Goal: Transaction & Acquisition: Purchase product/service

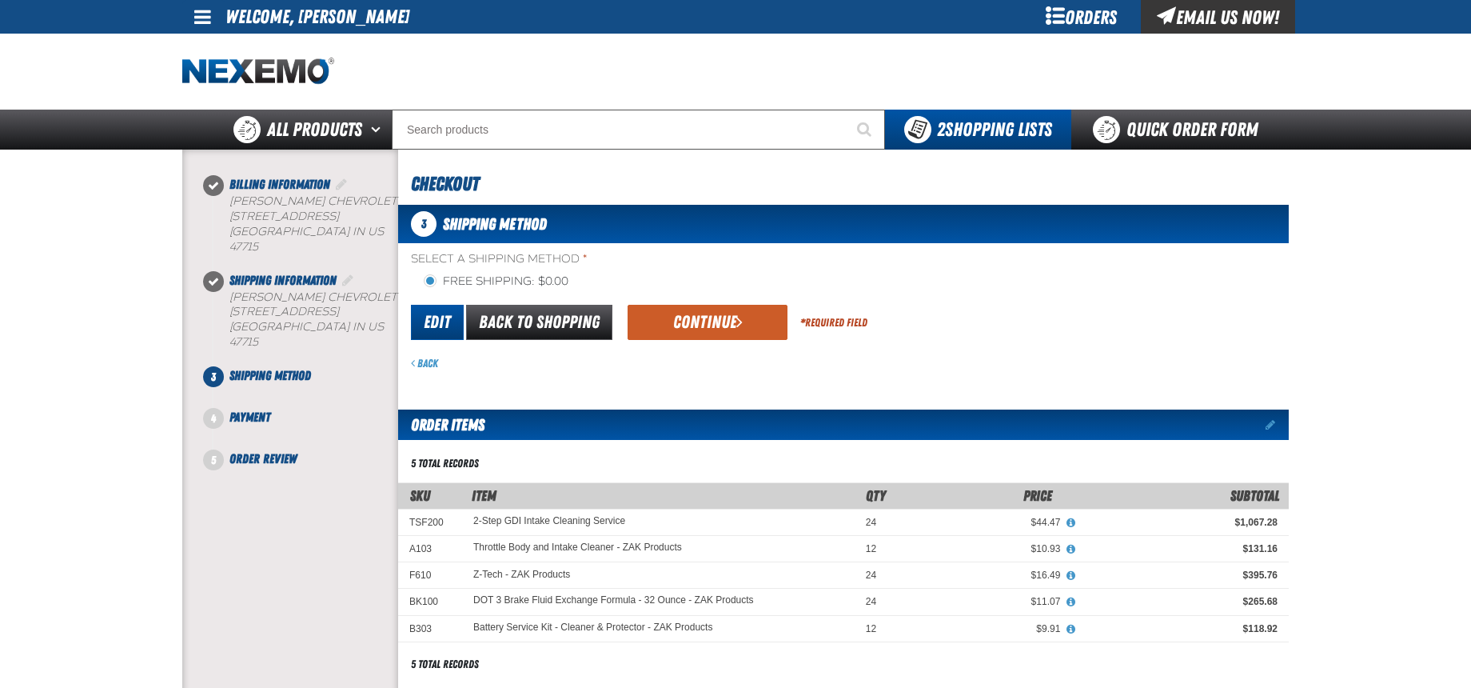
click at [436, 326] on link "Edit" at bounding box center [437, 322] width 53 height 35
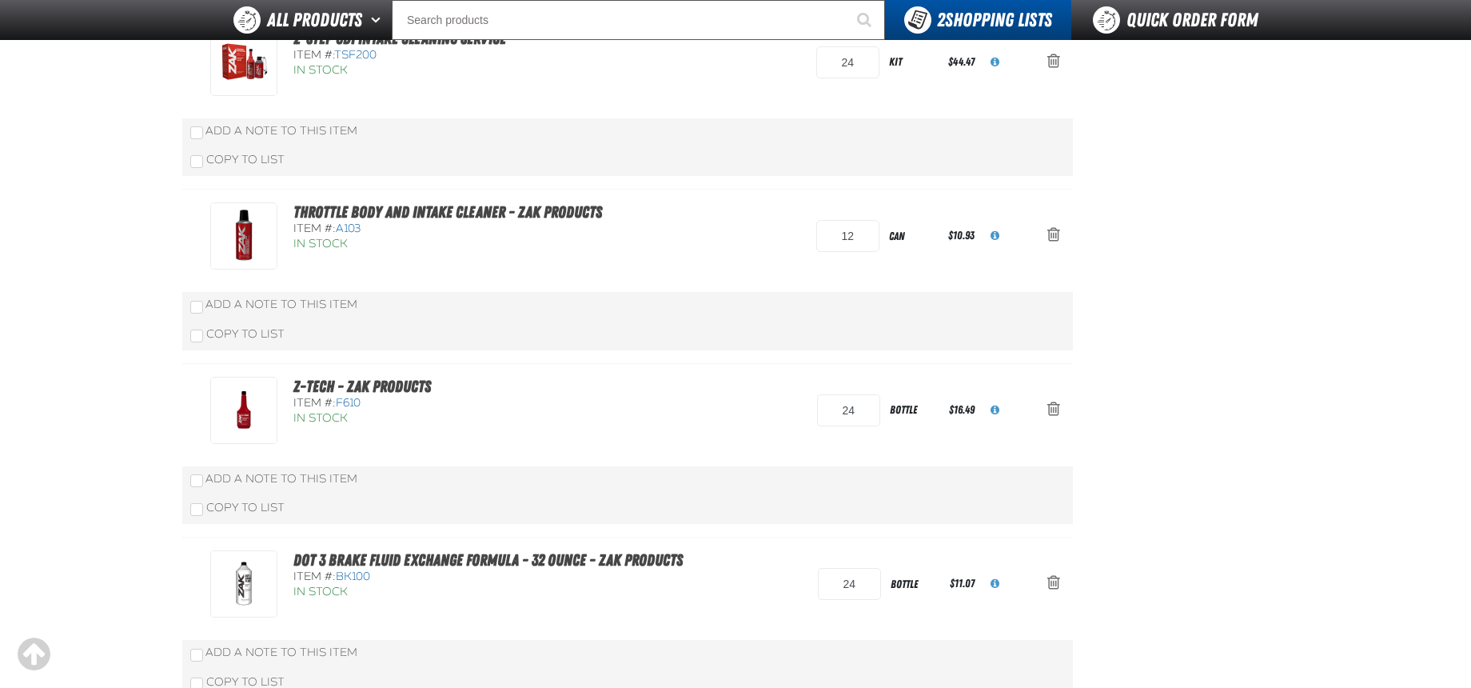
scroll to position [240, 0]
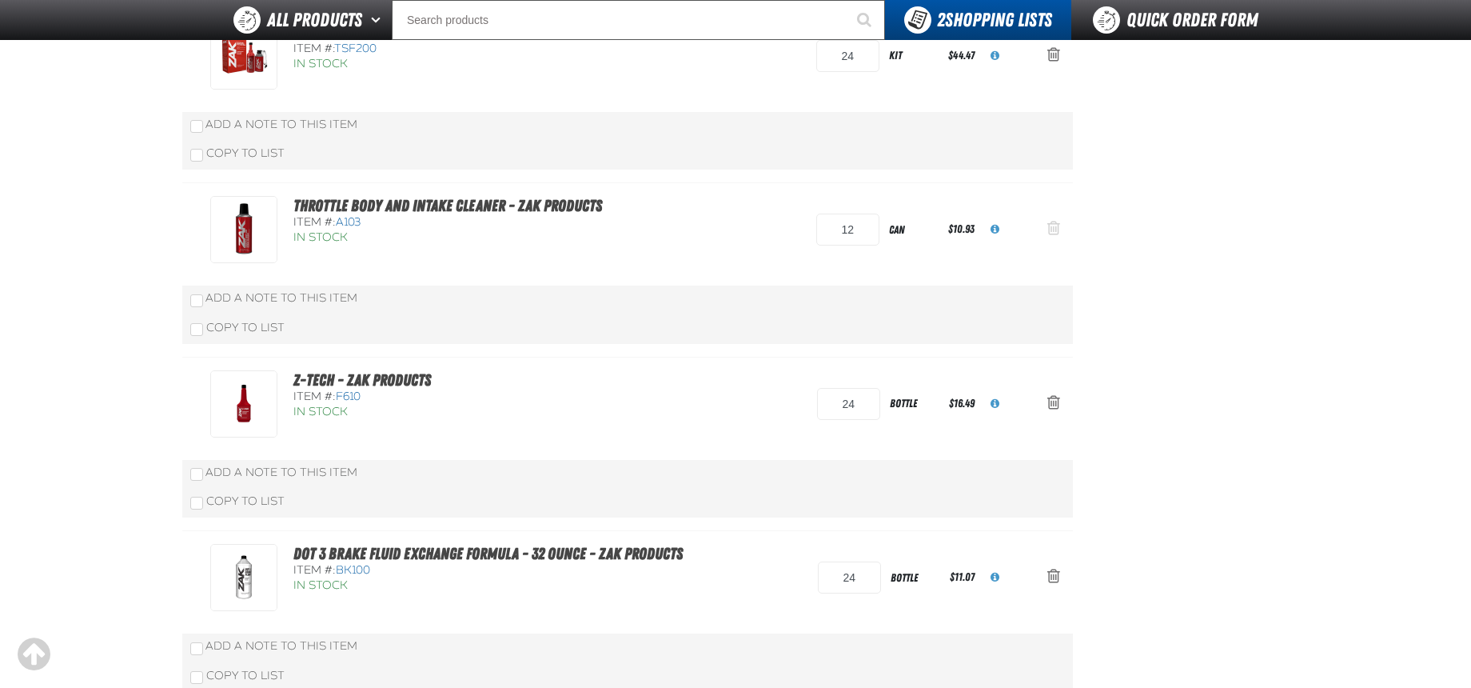
click at [1051, 231] on span "oro.shoppinglist.remove_item.aria_label" at bounding box center [1053, 228] width 13 height 16
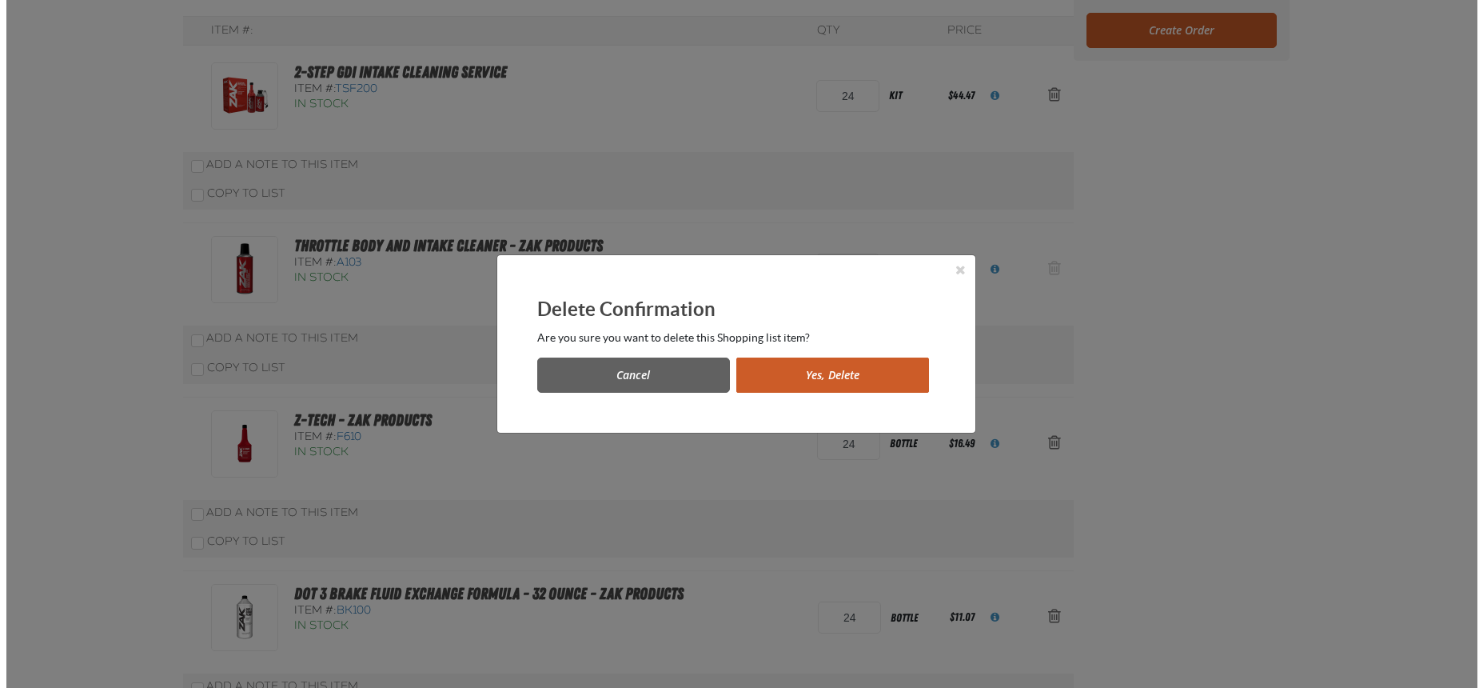
scroll to position [0, 0]
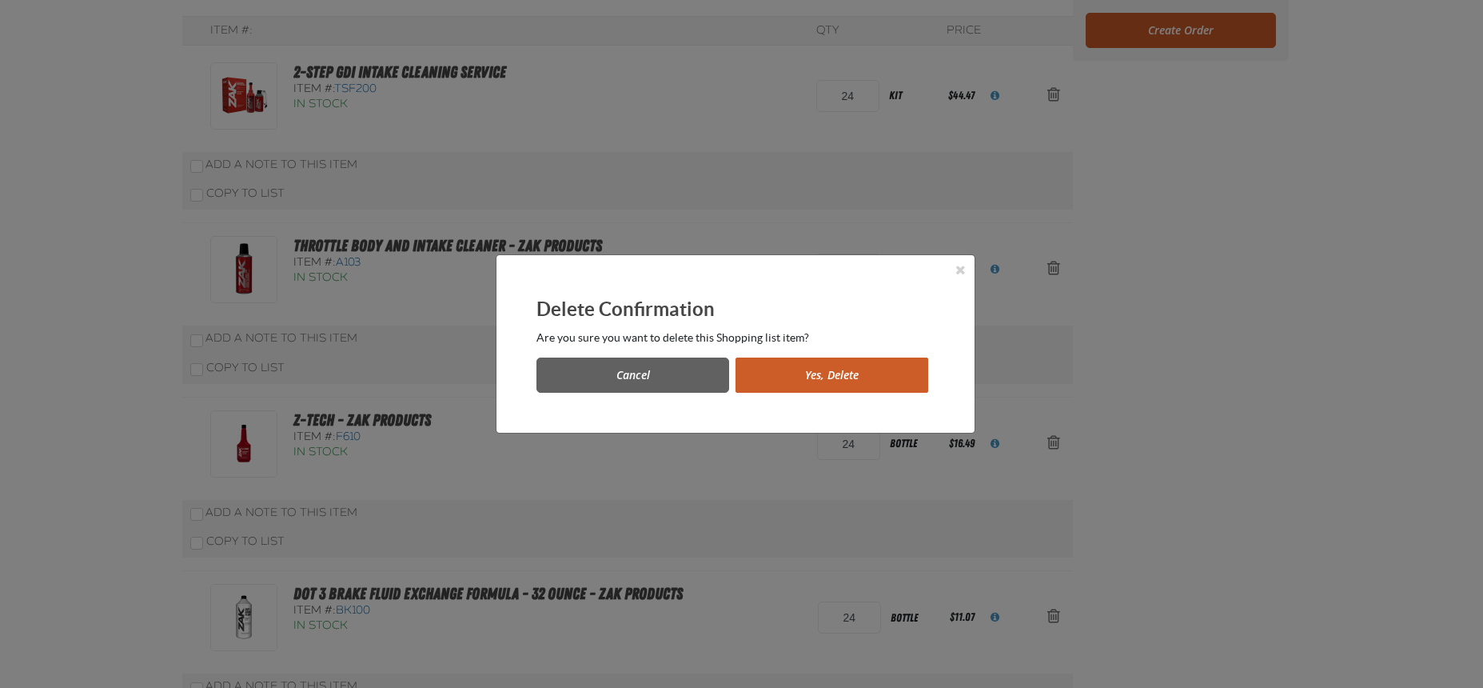
click at [805, 368] on button "Yes, Delete" at bounding box center [832, 374] width 193 height 35
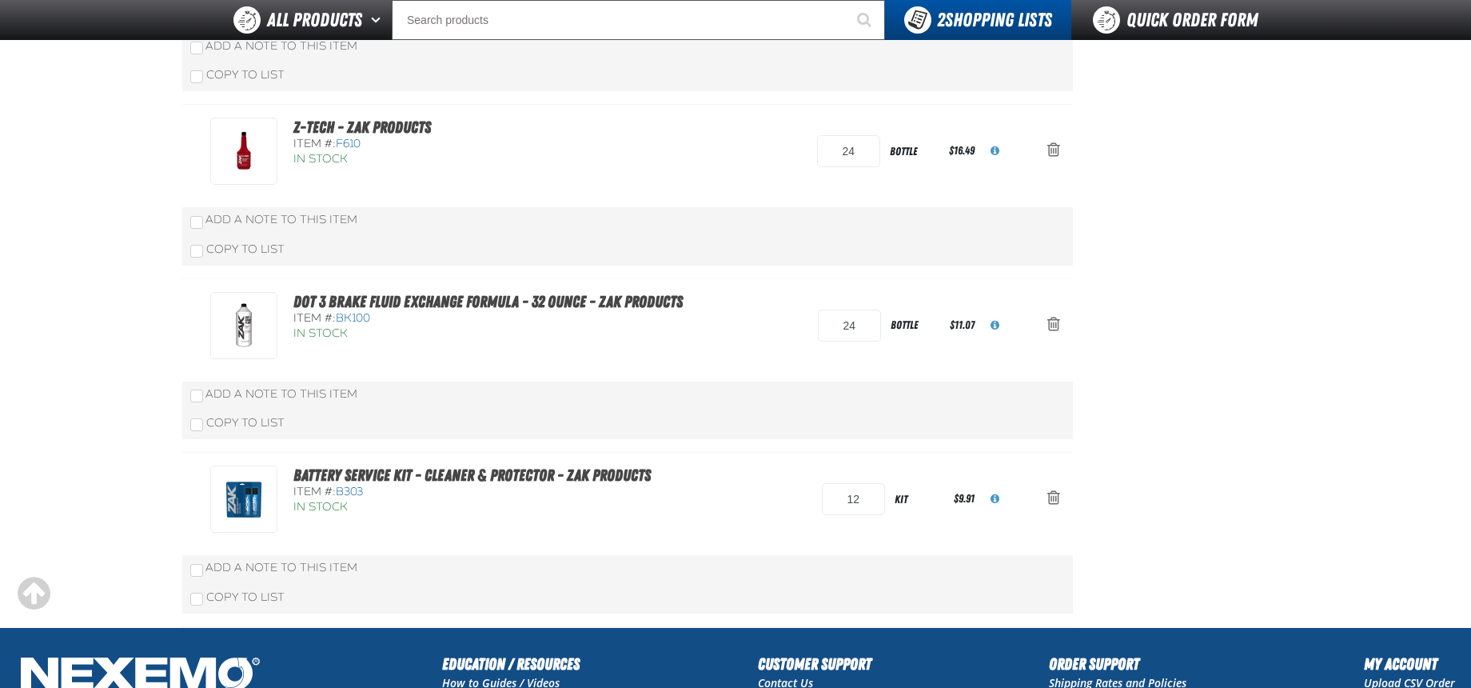
scroll to position [240, 0]
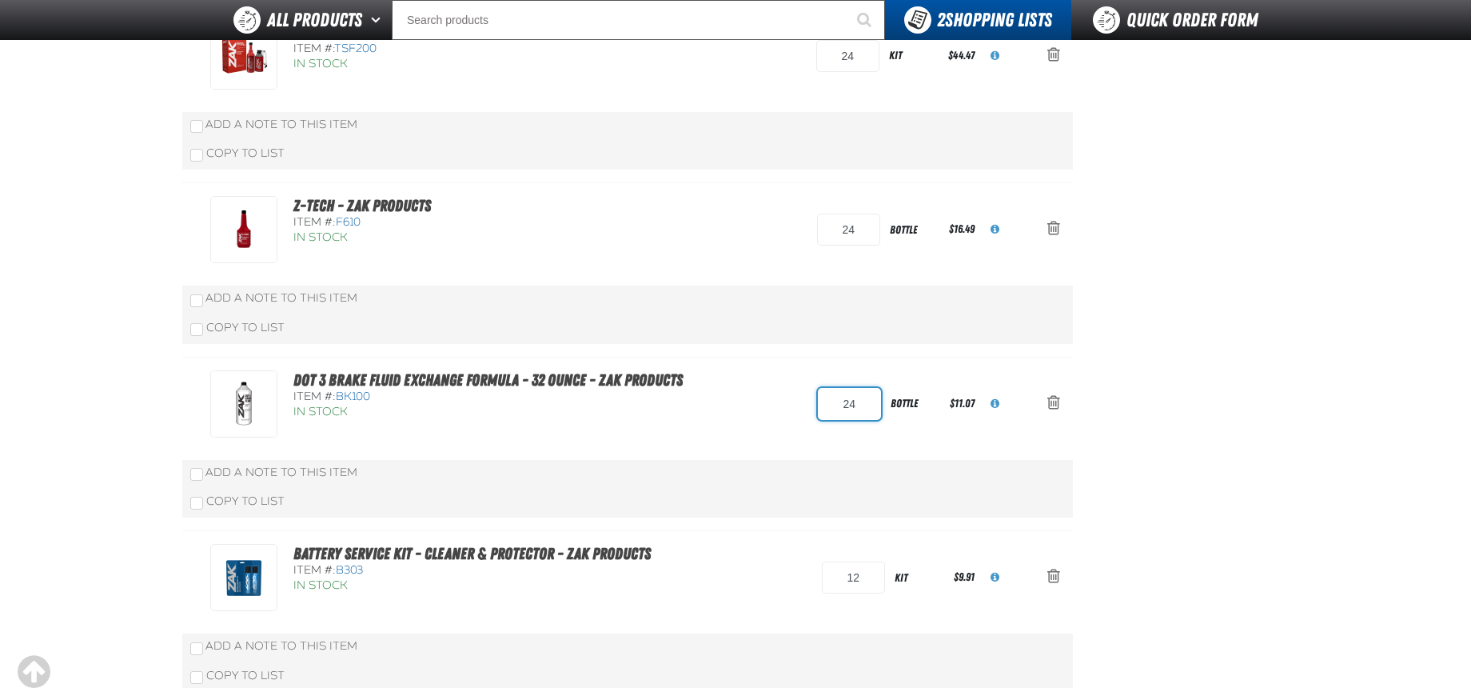
drag, startPoint x: 865, startPoint y: 406, endPoint x: 815, endPoint y: 405, distance: 50.4
click at [816, 405] on div "DOT 3 Brake Fluid Exchange Formula - 32 Ounce - ZAK Products Item #: BK100 In S…" at bounding box center [611, 403] width 802 height 67
type input "36"
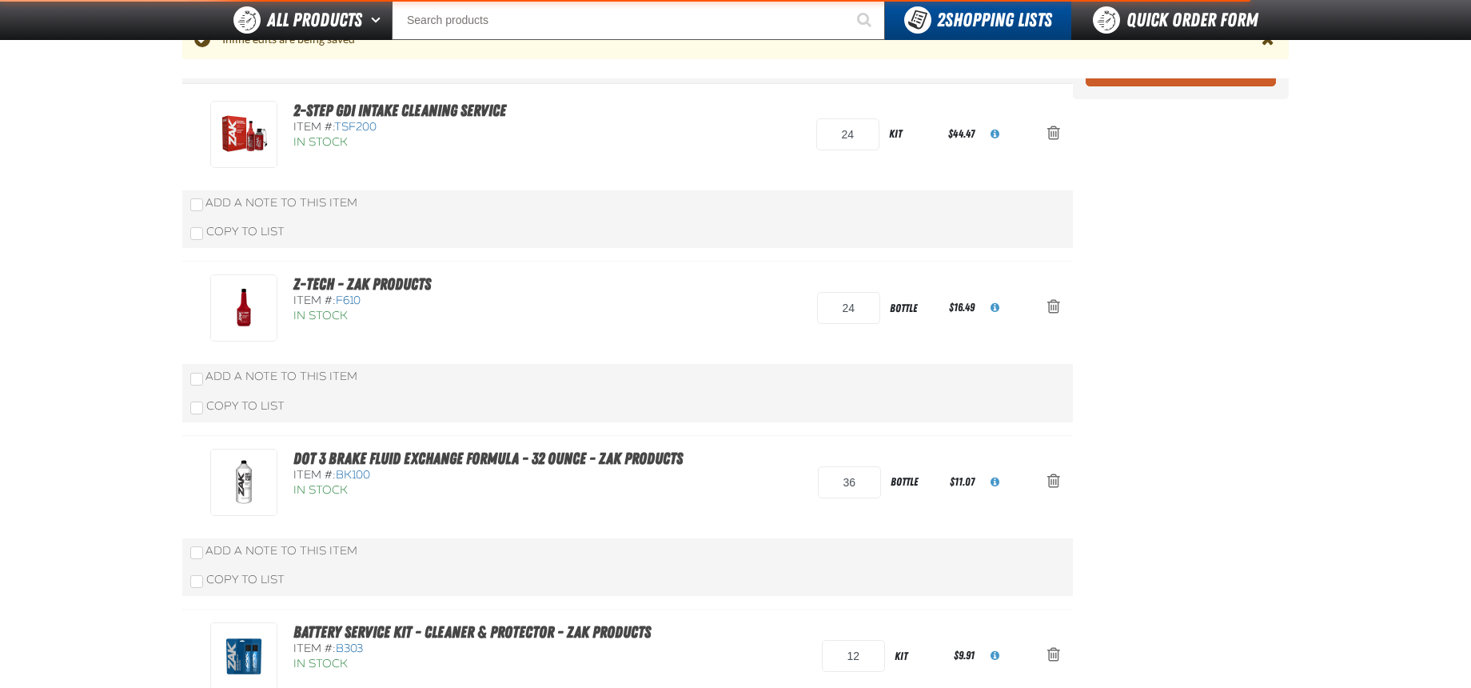
scroll to position [318, 0]
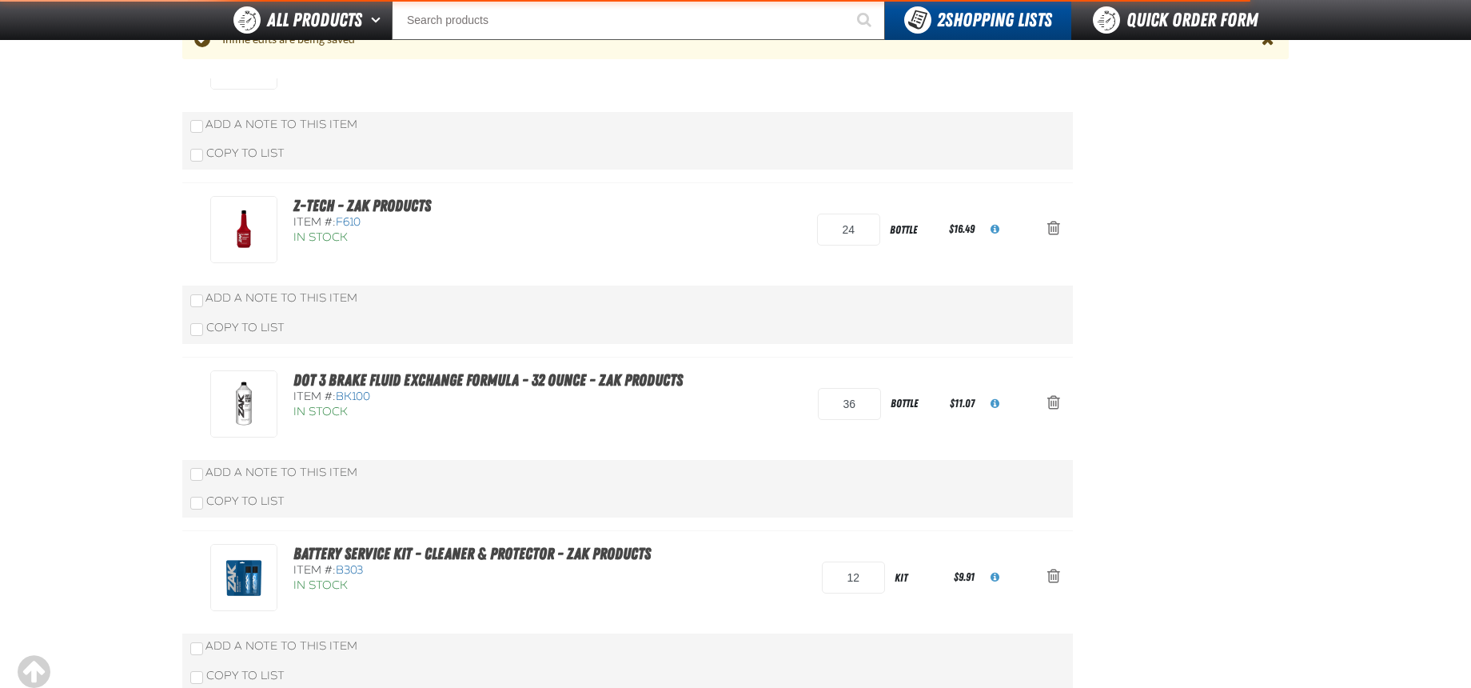
click at [772, 407] on div "DOT 3 Brake Fluid Exchange Formula - 32 Ounce - ZAK Products Item #: BK100 In S…" at bounding box center [611, 403] width 802 height 67
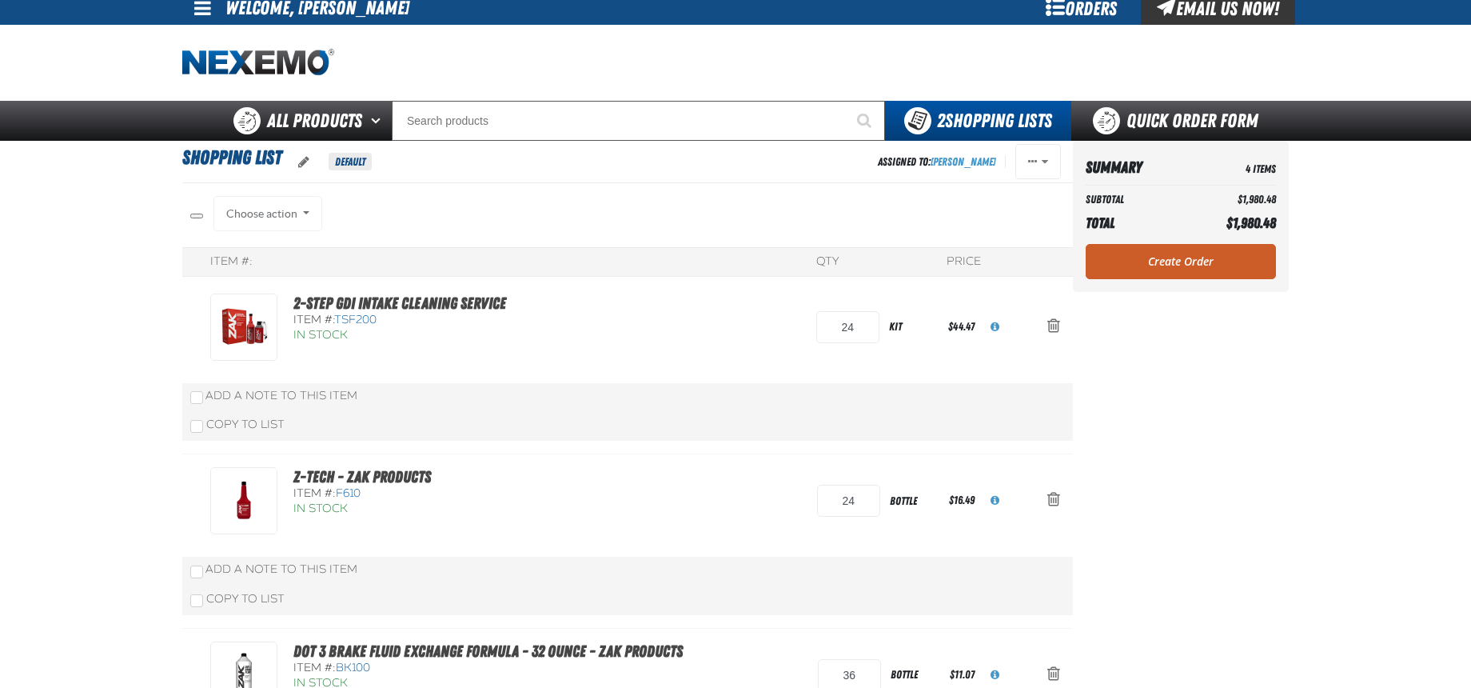
scroll to position [0, 0]
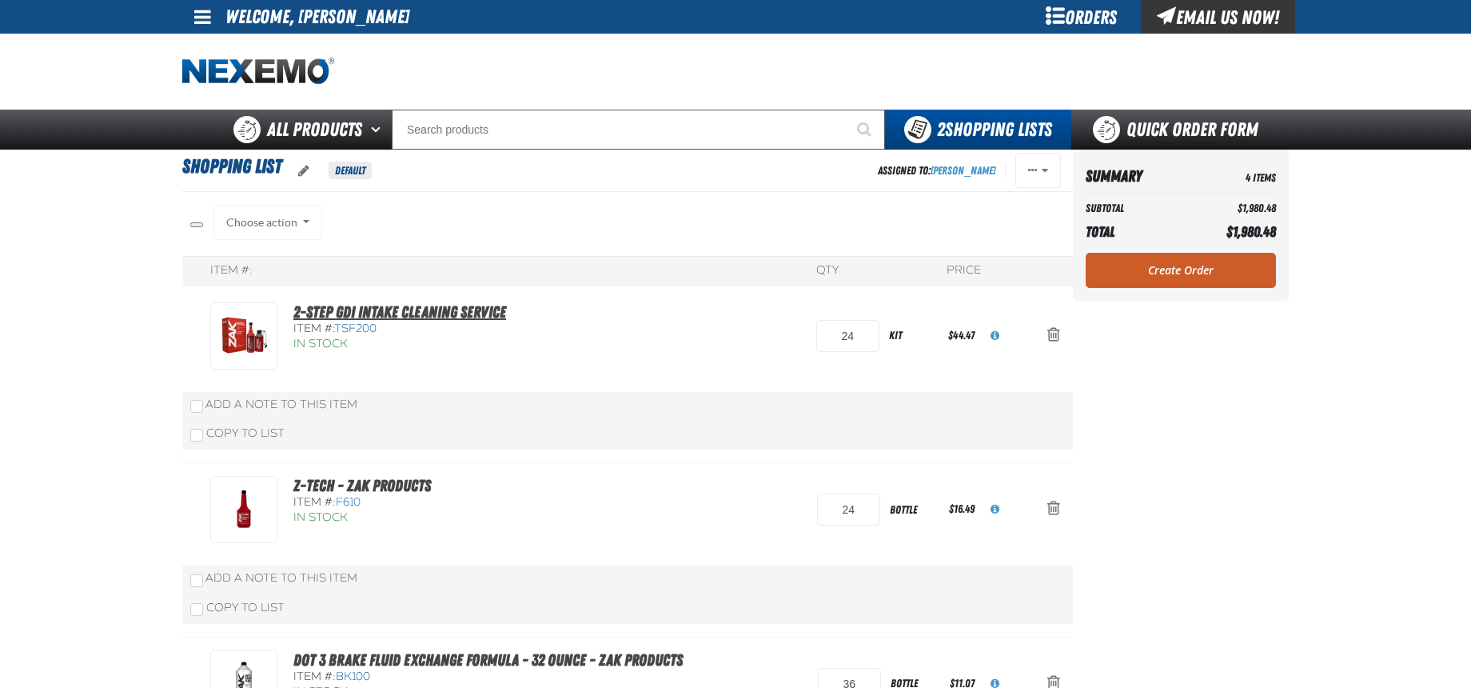
click at [461, 306] on link "2-Step GDI Intake Cleaning Service" at bounding box center [399, 311] width 213 height 19
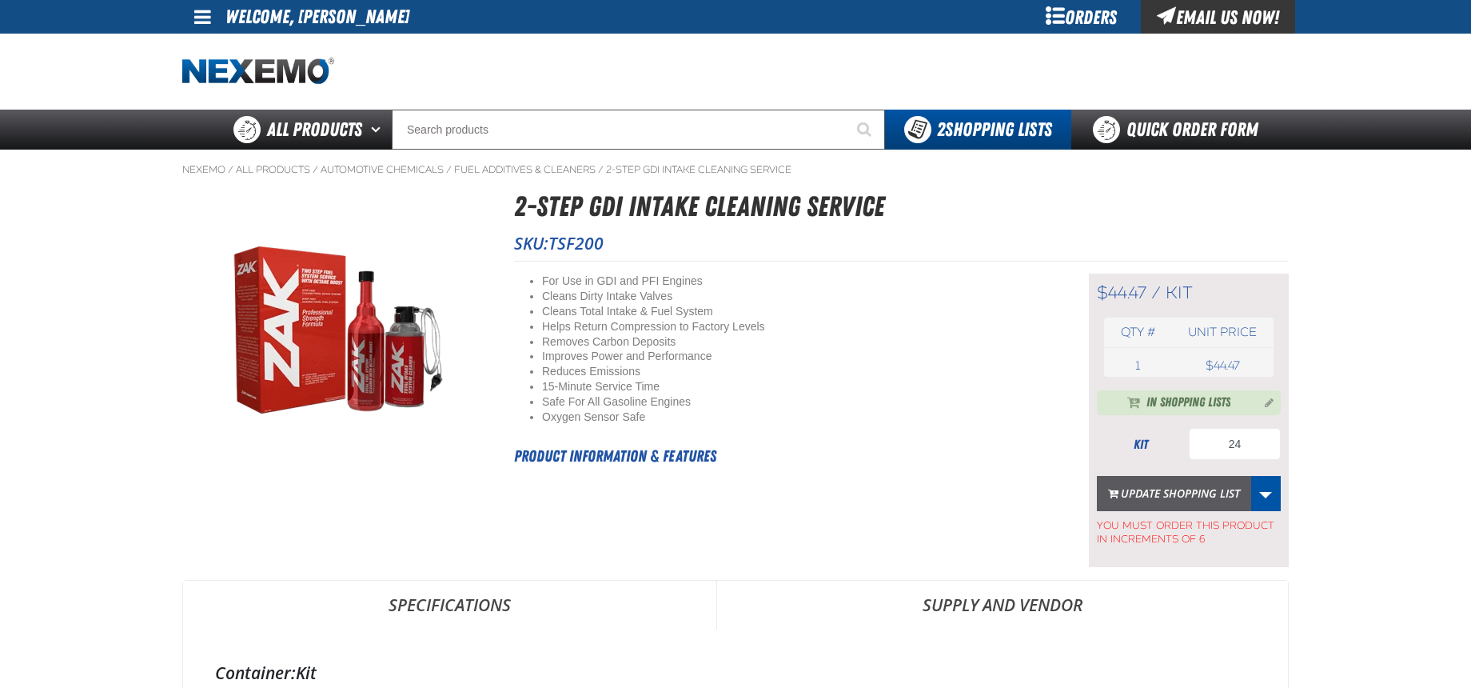
click at [1215, 491] on button "Update Shopping List" at bounding box center [1174, 493] width 154 height 35
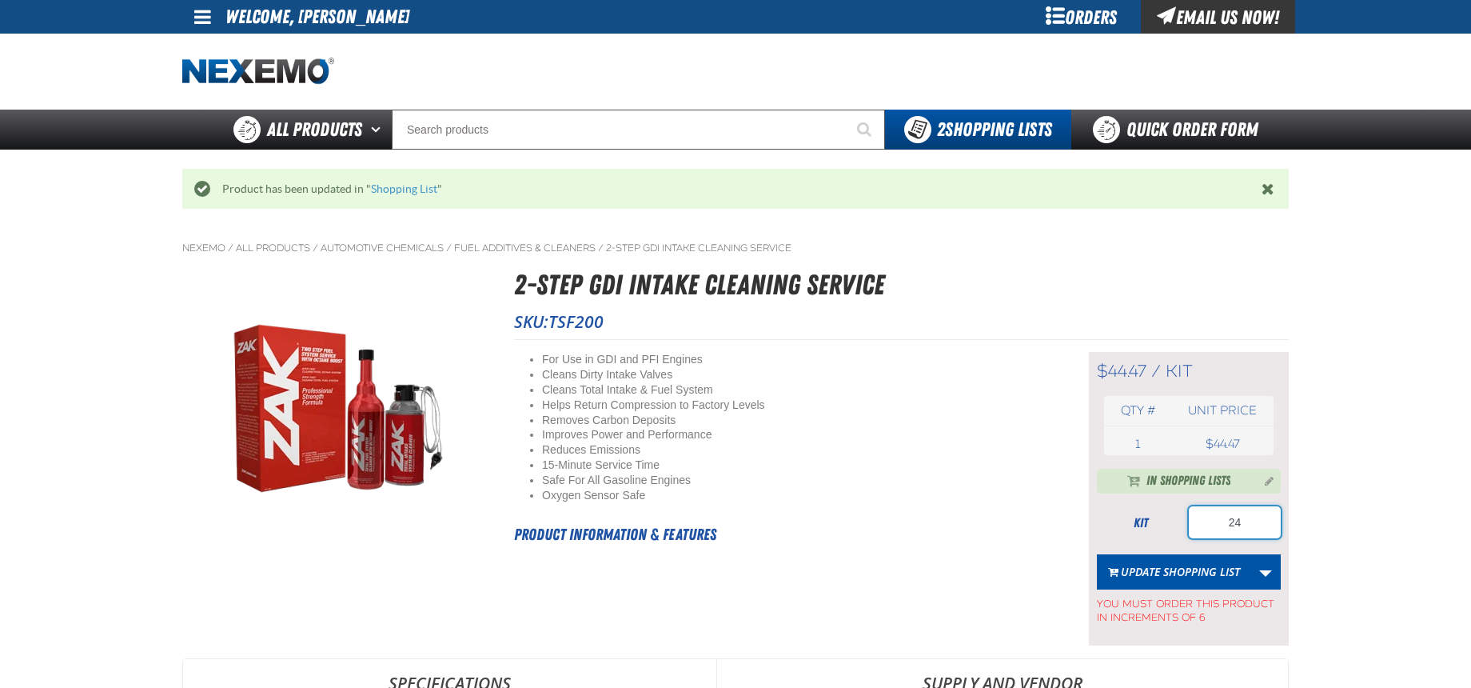
drag, startPoint x: 1242, startPoint y: 521, endPoint x: 1158, endPoint y: 500, distance: 86.5
click at [1162, 501] on div "In Shopping Lists kit 24 Update Shopping List Update Shopping List Update Shopp…" at bounding box center [1189, 547] width 184 height 157
type input "36"
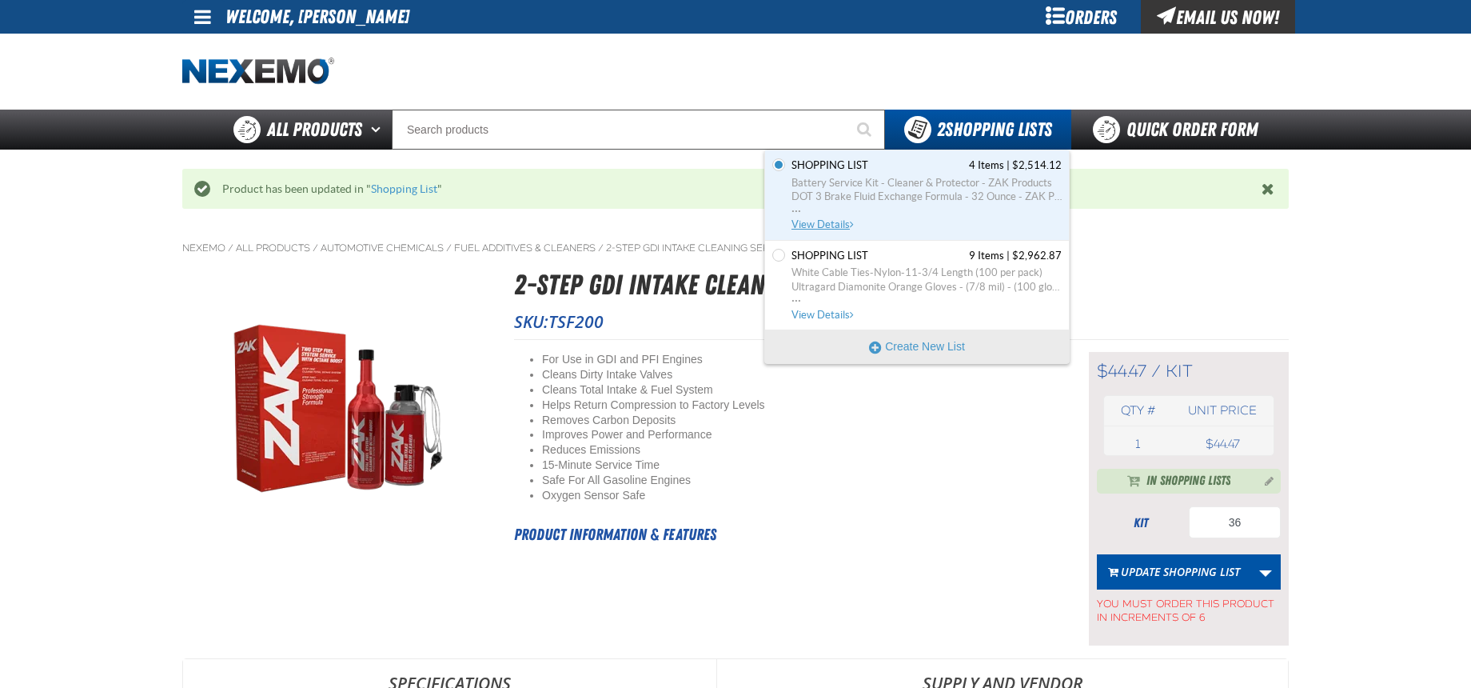
click at [928, 186] on span "Battery Service Kit - Cleaner & Protector - ZAK Products" at bounding box center [927, 183] width 270 height 14
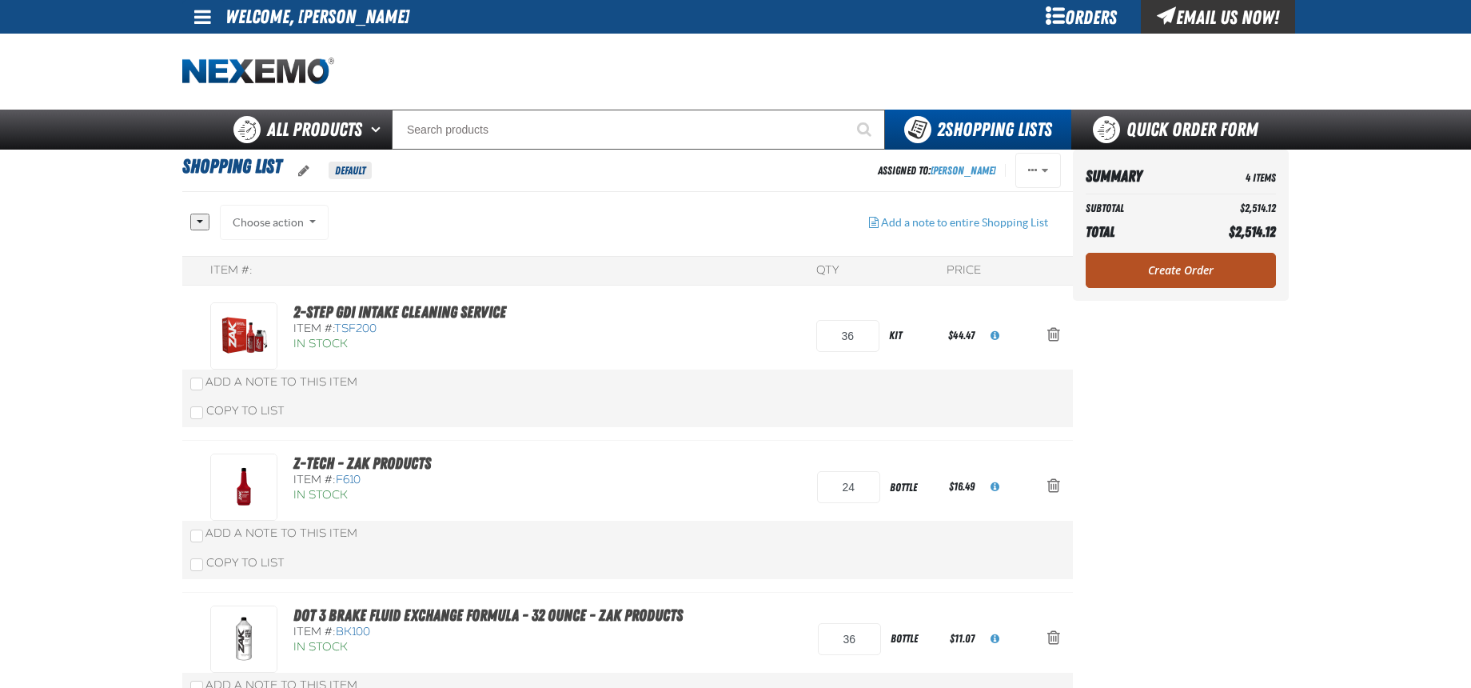
click at [1183, 266] on link "Create Order" at bounding box center [1181, 270] width 190 height 35
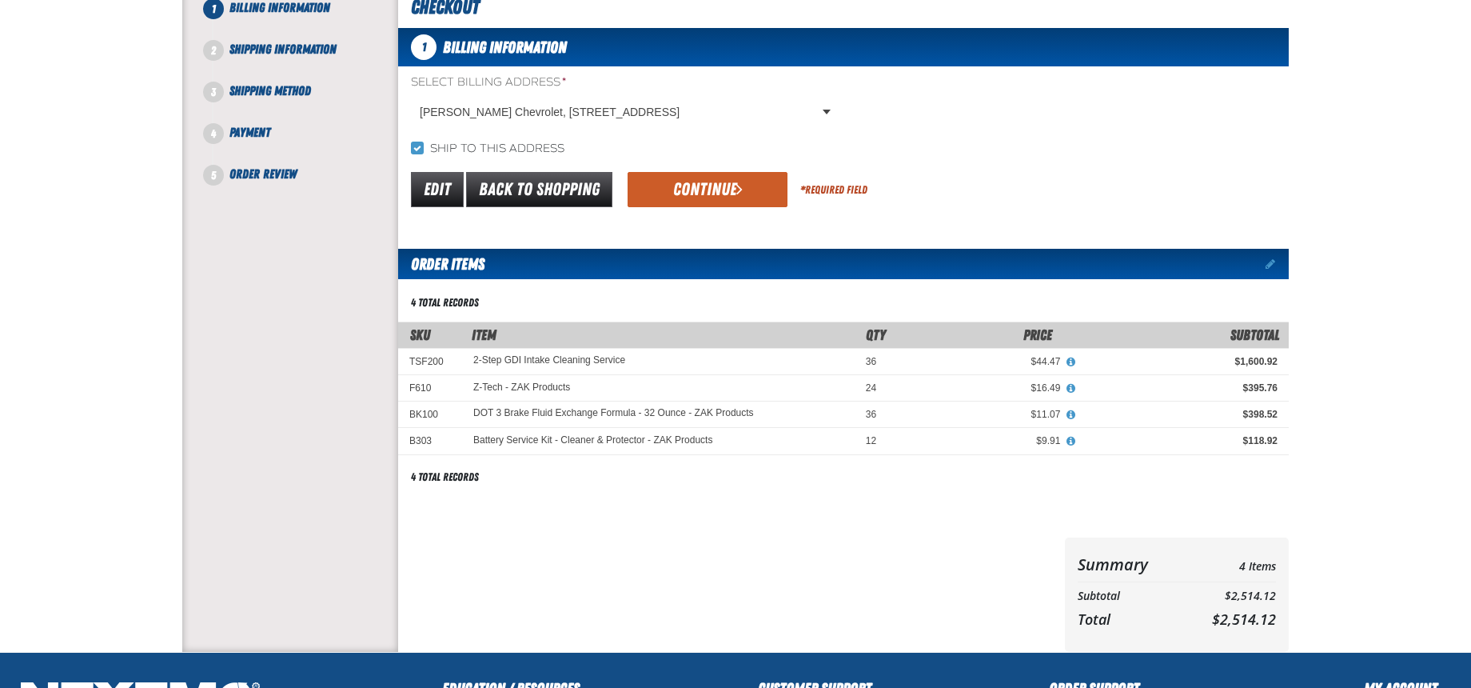
scroll to position [240, 0]
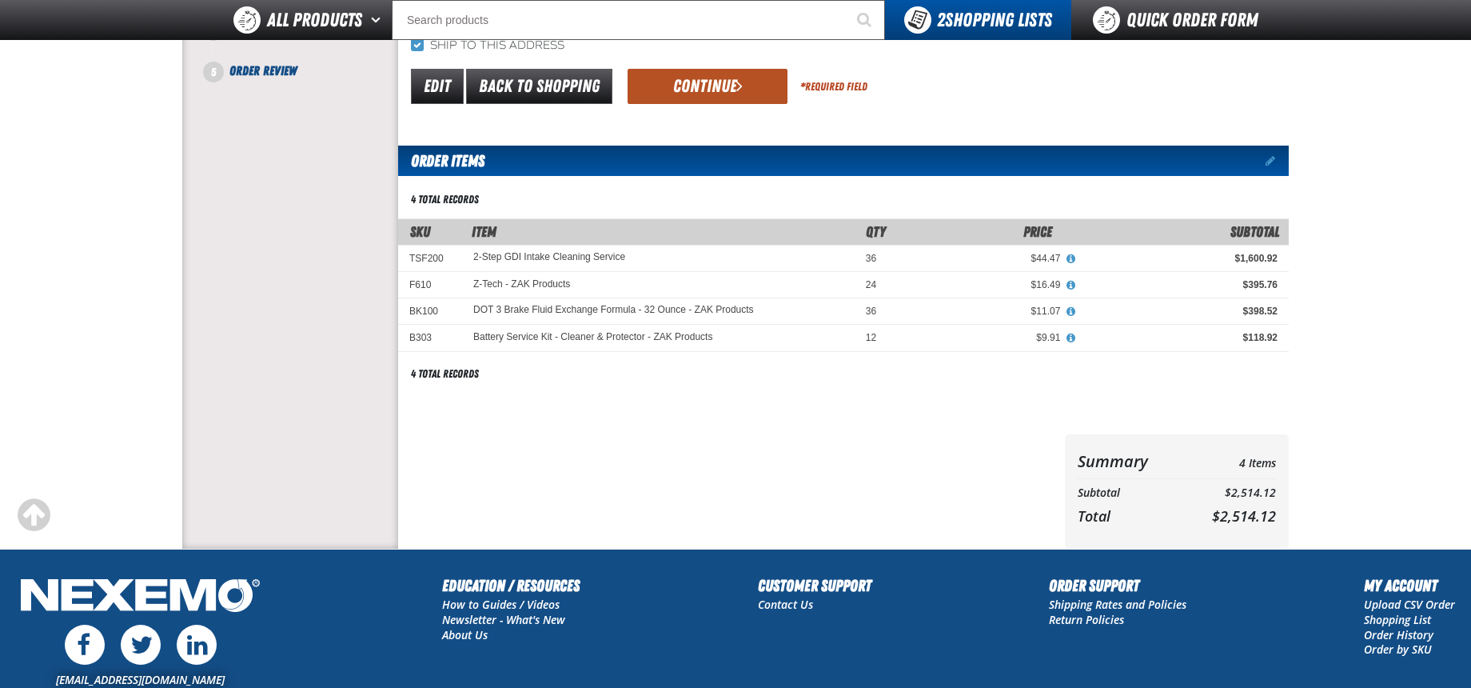
click at [732, 89] on button "Continue" at bounding box center [708, 86] width 160 height 35
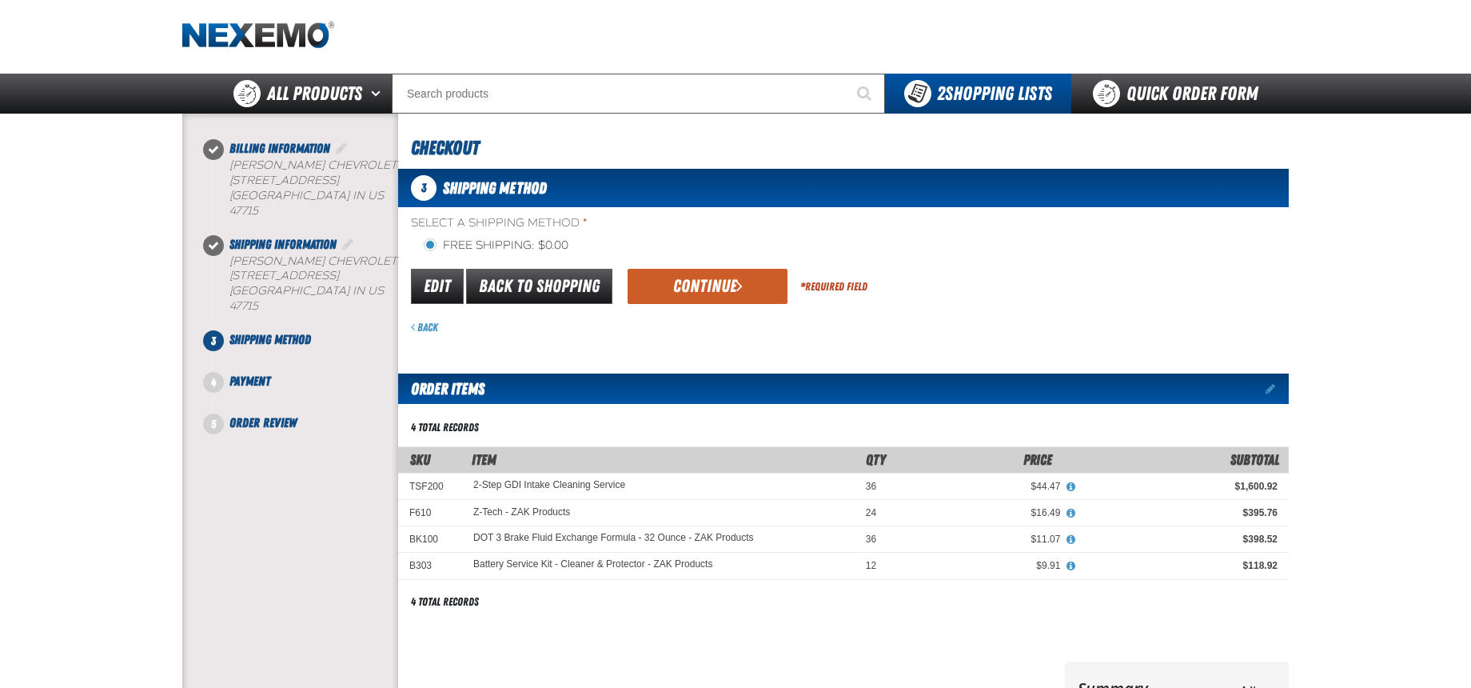
scroll to position [0, 0]
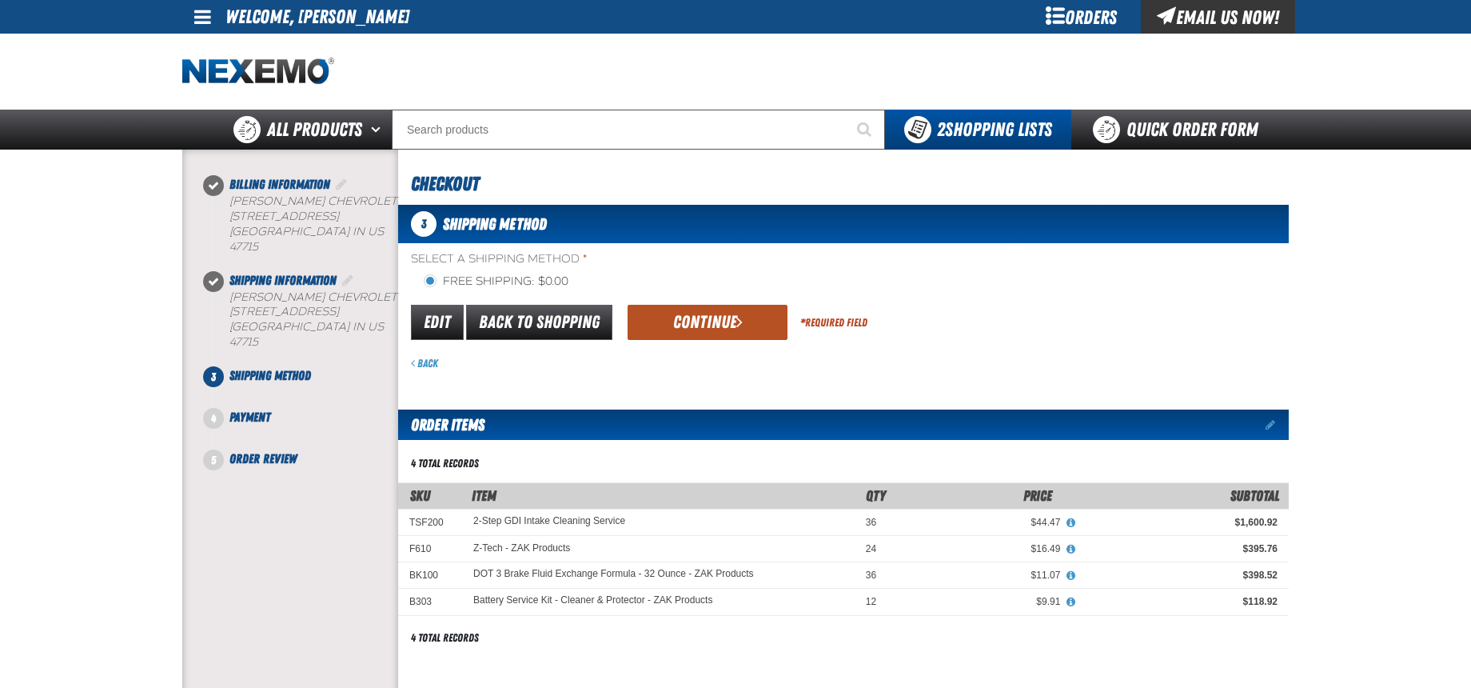
click at [715, 321] on button "Continue" at bounding box center [708, 322] width 160 height 35
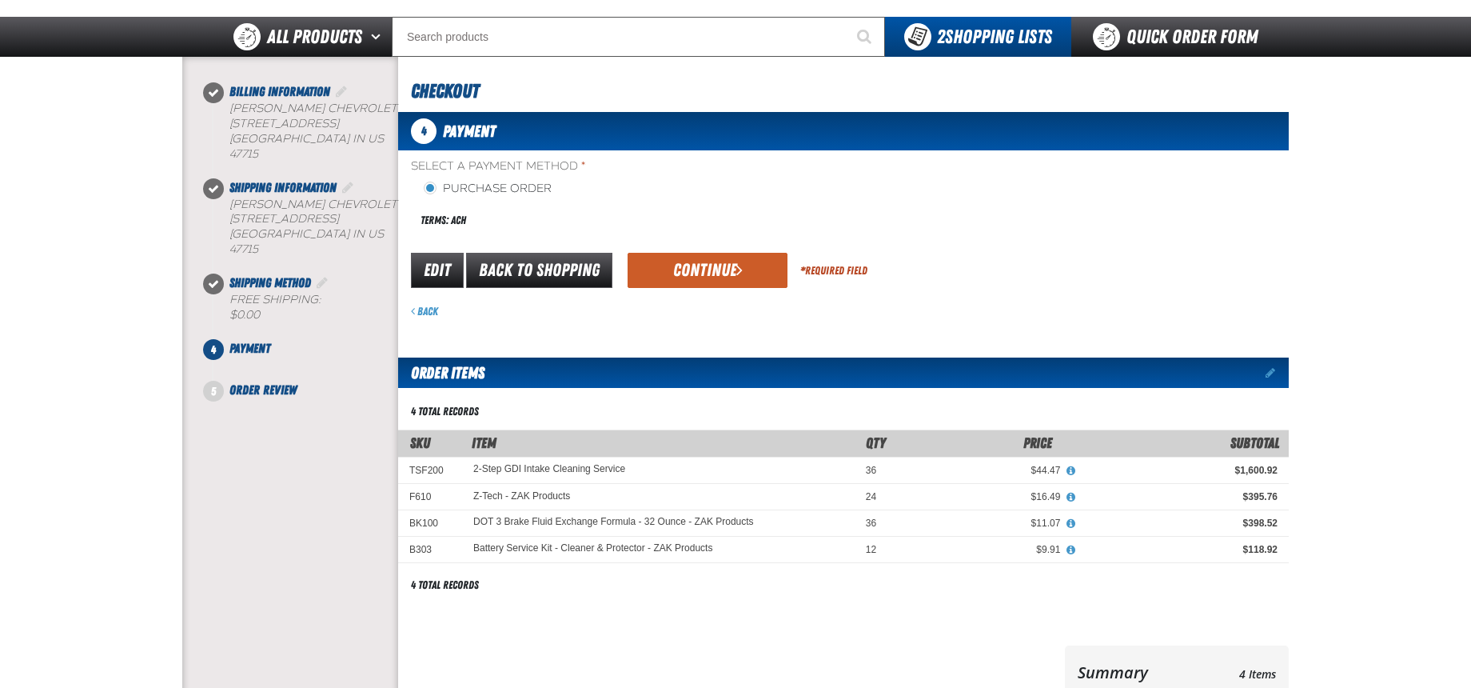
scroll to position [80, 0]
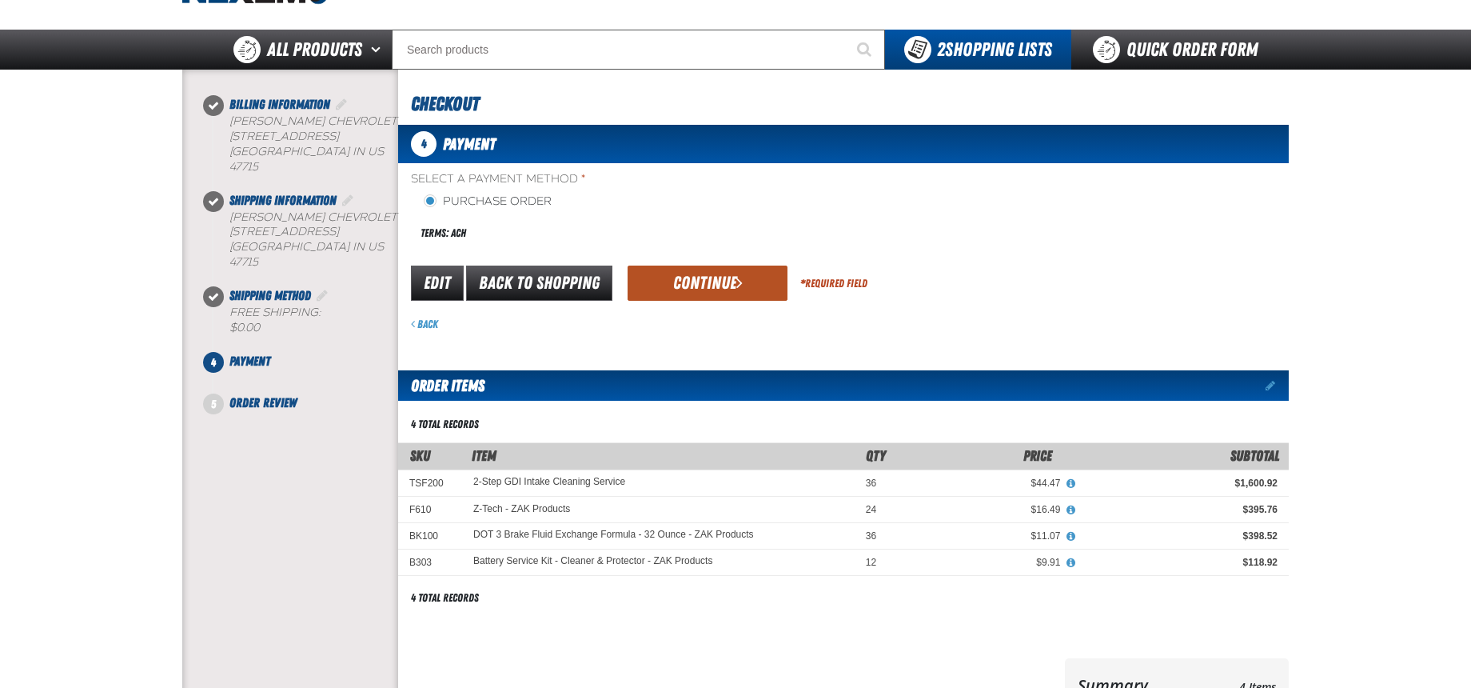
click at [700, 282] on button "Continue" at bounding box center [708, 282] width 160 height 35
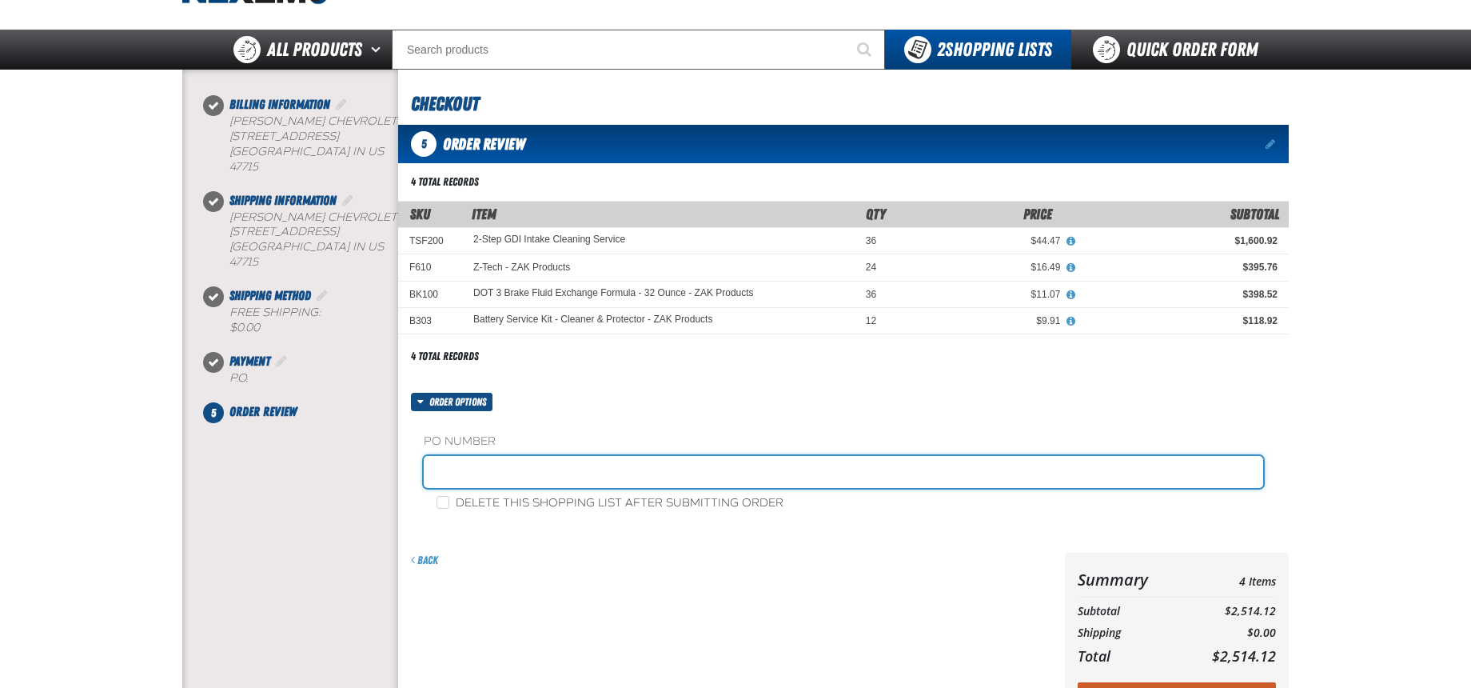
click at [522, 474] on input "text" at bounding box center [843, 472] width 839 height 32
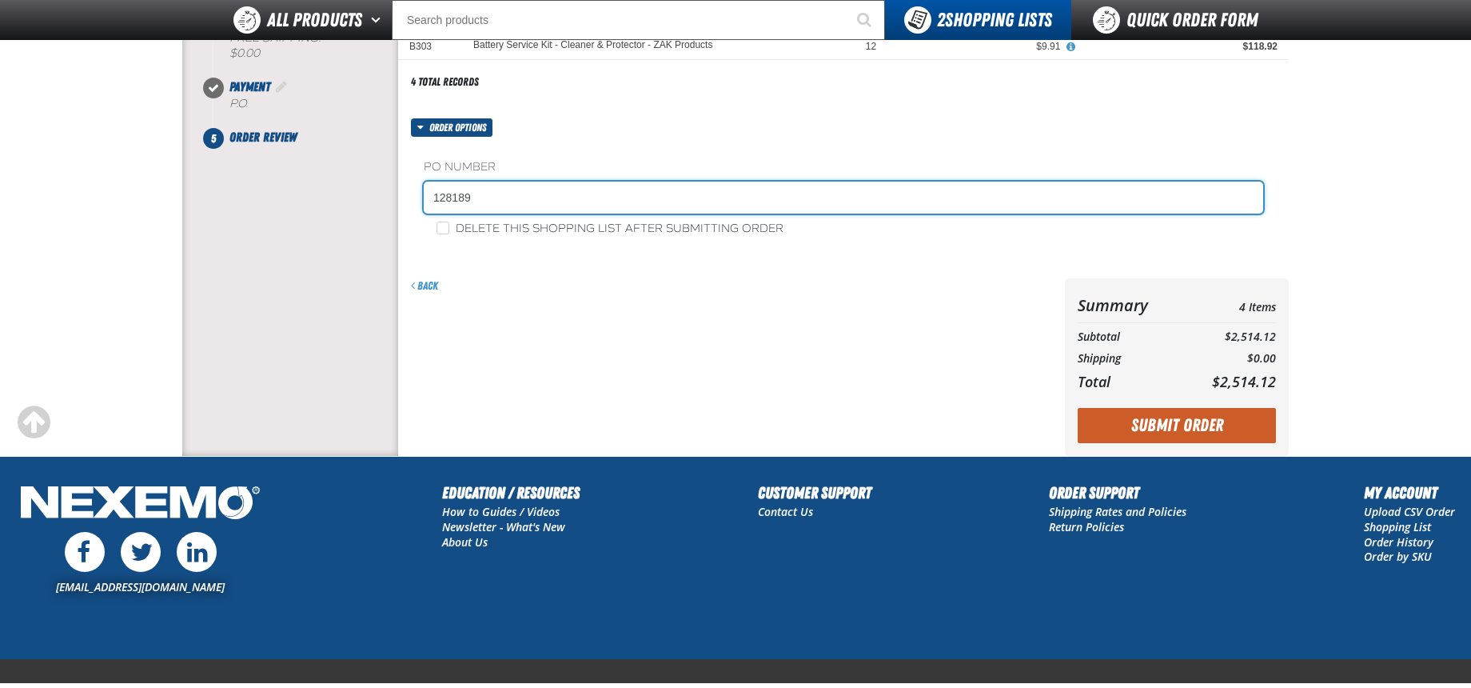
scroll to position [320, 0]
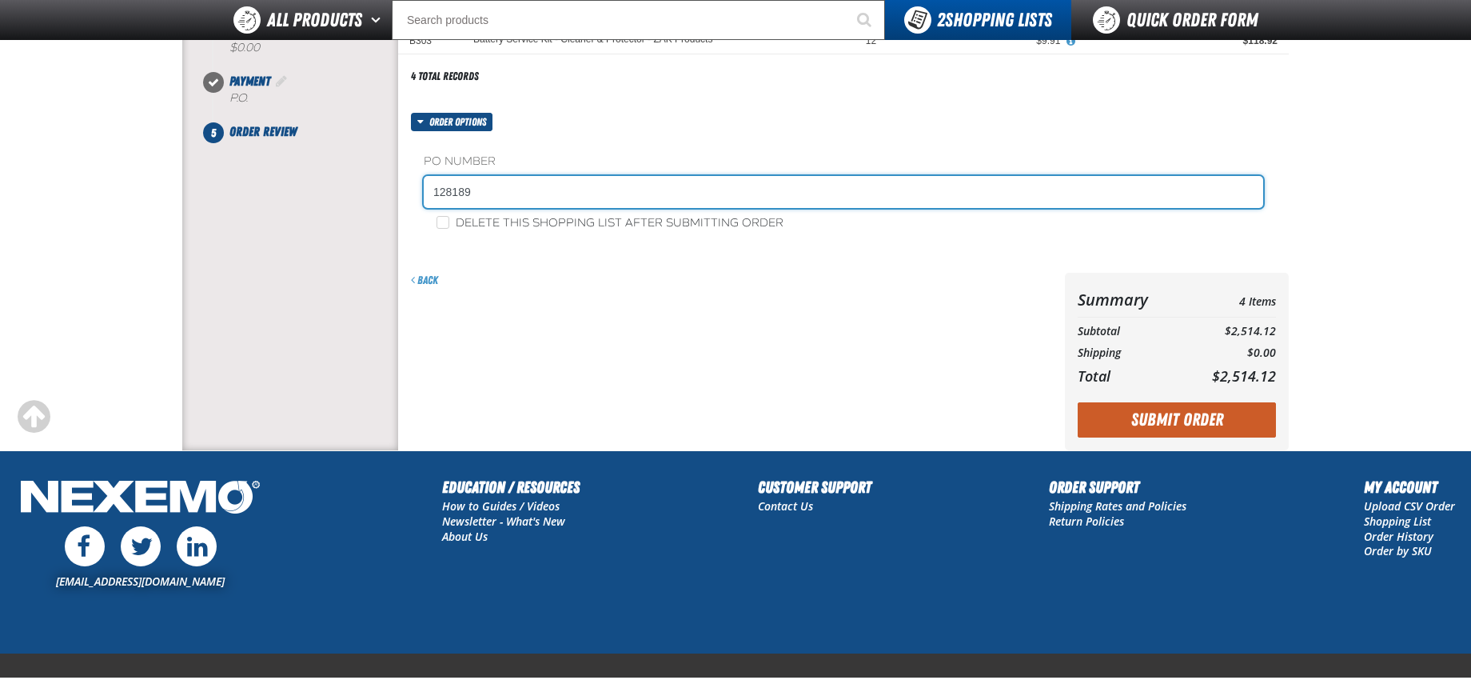
type input "128189"
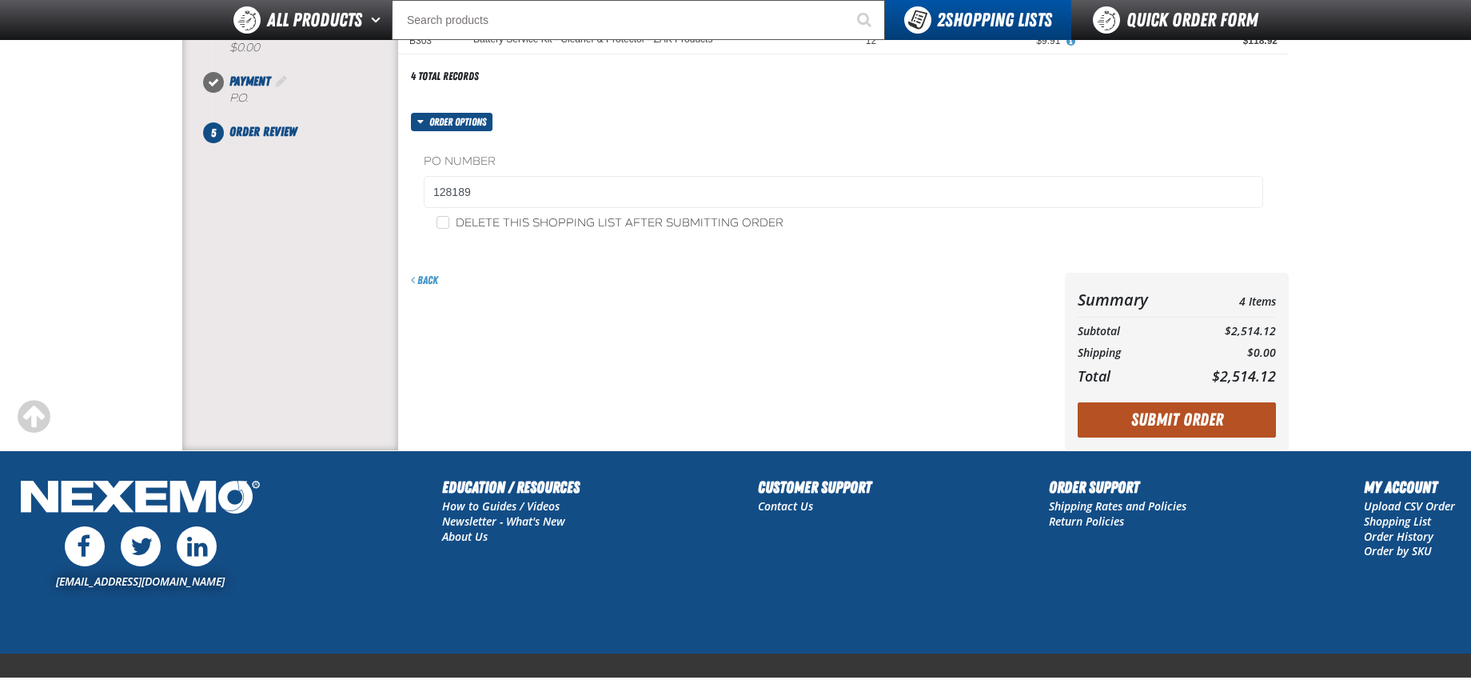
click at [1169, 419] on button "Submit Order" at bounding box center [1177, 419] width 198 height 35
